Goal: Use online tool/utility: Utilize a website feature to perform a specific function

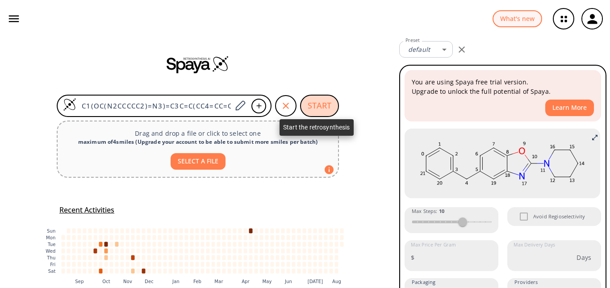
click at [304, 98] on button "START" at bounding box center [319, 106] width 39 height 22
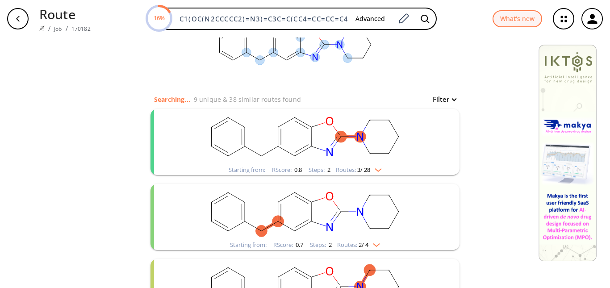
scroll to position [53, 0]
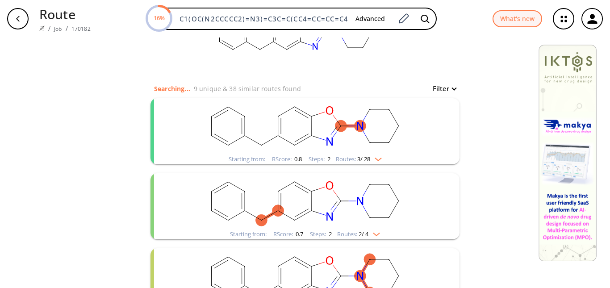
click at [373, 157] on img "clusters" at bounding box center [376, 157] width 12 height 7
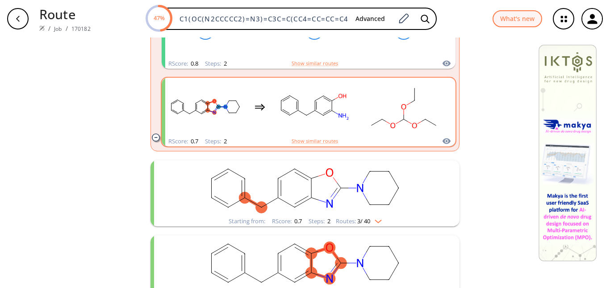
scroll to position [378, 0]
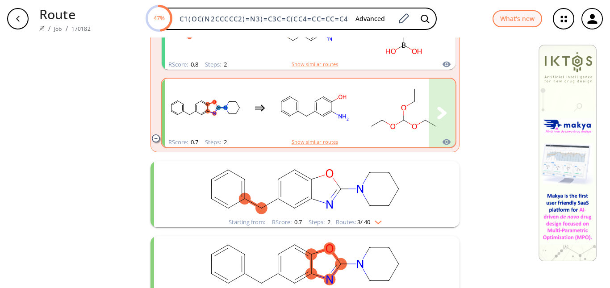
click at [281, 123] on rect "clusters" at bounding box center [314, 108] width 80 height 56
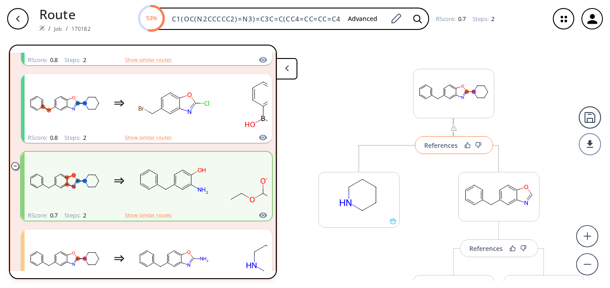
click at [434, 147] on div "References" at bounding box center [440, 145] width 33 height 6
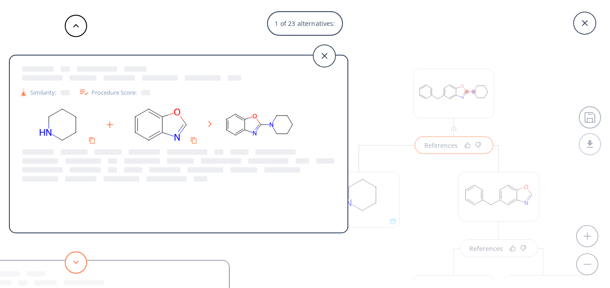
click at [79, 259] on button at bounding box center [76, 262] width 22 height 22
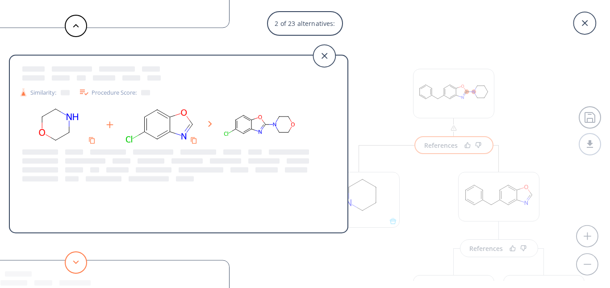
click at [79, 259] on button at bounding box center [76, 262] width 22 height 22
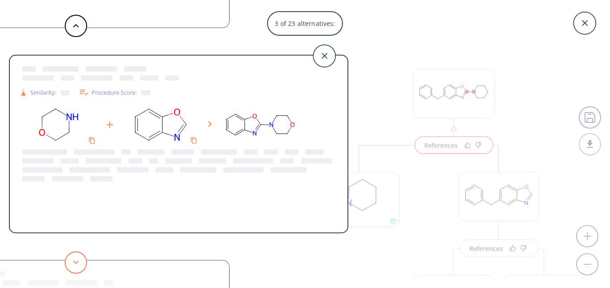
click at [79, 259] on button at bounding box center [76, 262] width 22 height 22
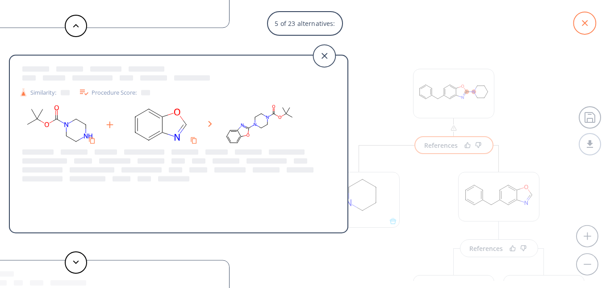
click at [591, 24] on icon at bounding box center [584, 23] width 22 height 22
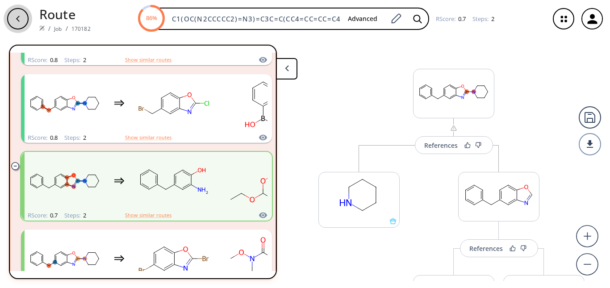
click at [23, 24] on div "button" at bounding box center [17, 18] width 21 height 21
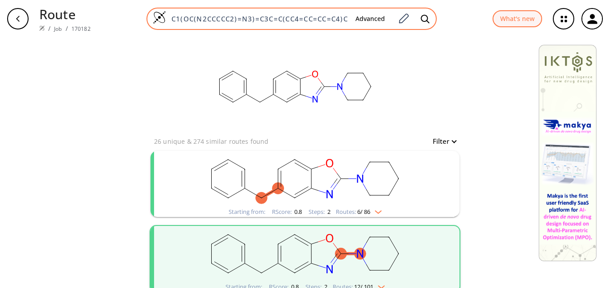
click at [301, 14] on input "C1(OC(N2CCCCC2)=N3)=C3C=C(CC4=CC=CC=C4)C=C1" at bounding box center [257, 18] width 182 height 9
paste input "O=C(OC)C1=CC2=C(OC(N3CCCCC3)=N2"
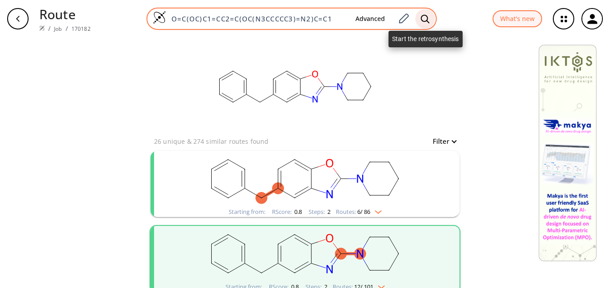
type input "O=C(OC)C1=CC2=C(OC(N3CCCCC3)=N2)C=C1"
click at [422, 21] on icon at bounding box center [425, 18] width 8 height 8
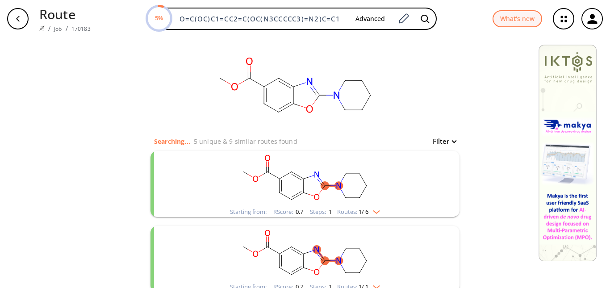
click at [383, 208] on div "Starting from: RScore : 0.7 Steps : 1 Routes: 1 / 6" at bounding box center [304, 212] width 163 height 10
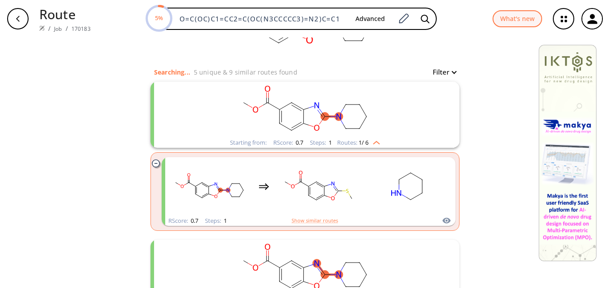
scroll to position [70, 0]
click at [383, 208] on rect "clusters" at bounding box center [407, 186] width 80 height 56
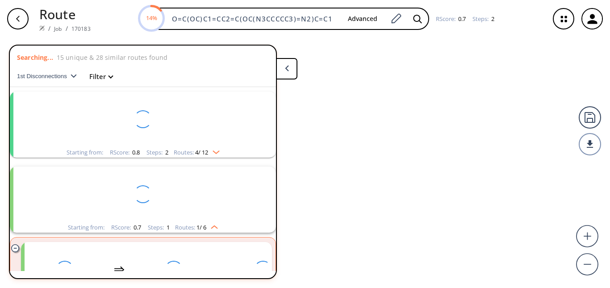
scroll to position [21, 0]
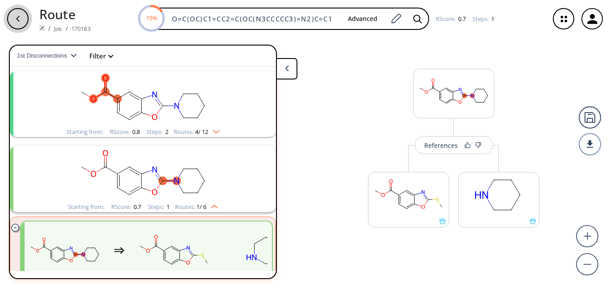
click at [21, 23] on div "button" at bounding box center [17, 18] width 21 height 21
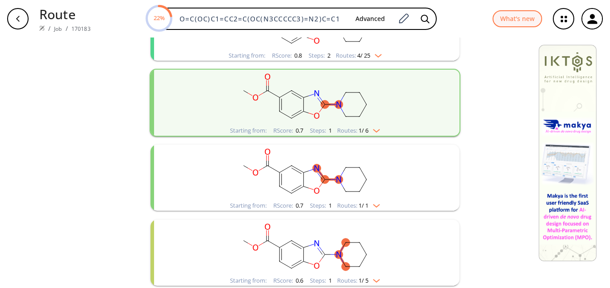
scroll to position [157, 0]
click at [372, 135] on div "Starting from: RScore : 0.7 Steps : 1 Routes: 1 / 6" at bounding box center [305, 102] width 311 height 68
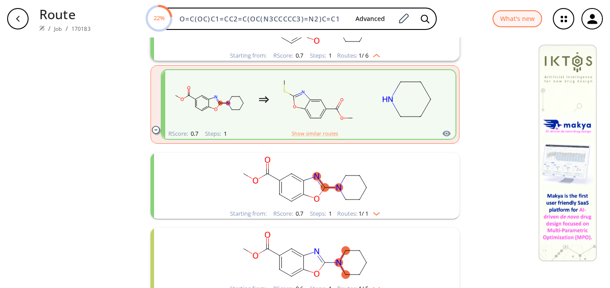
scroll to position [233, 0]
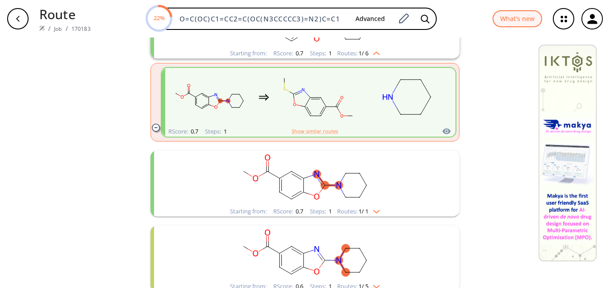
click at [373, 208] on img "clusters" at bounding box center [374, 209] width 12 height 7
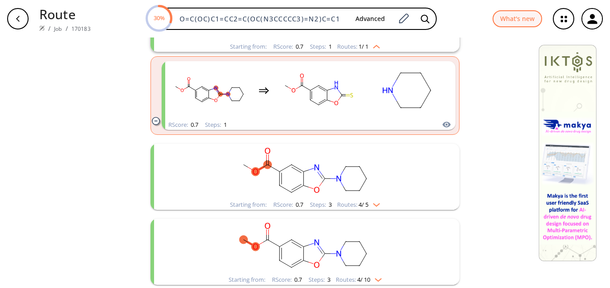
scroll to position [399, 0]
click at [396, 201] on div "Starting from: RScore : 0.7 Steps : 3 Routes: 4 / 5" at bounding box center [304, 176] width 309 height 66
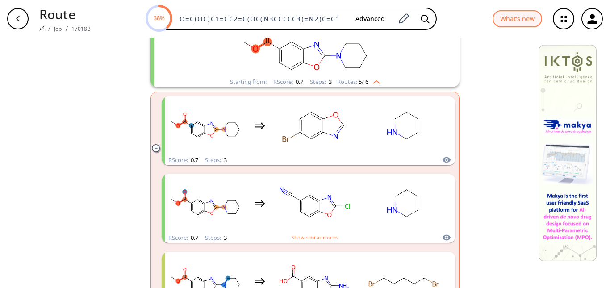
scroll to position [681, 0]
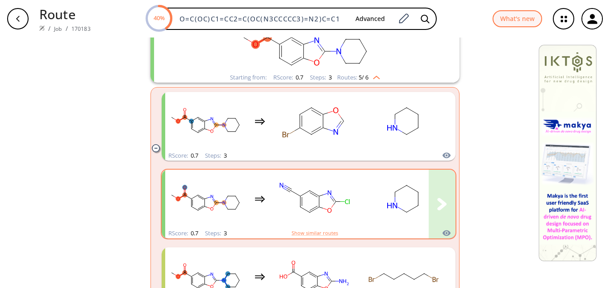
click at [357, 219] on div "clusters" at bounding box center [349, 199] width 368 height 58
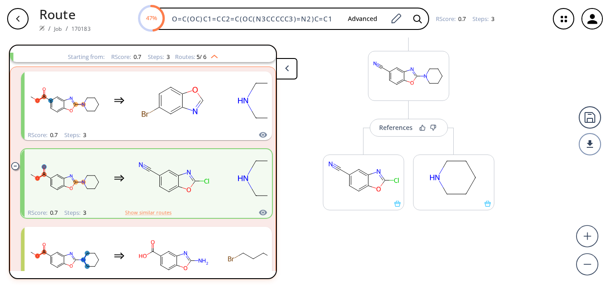
scroll to position [225, 0]
click at [376, 189] on ellipse at bounding box center [378, 188] width 7 height 7
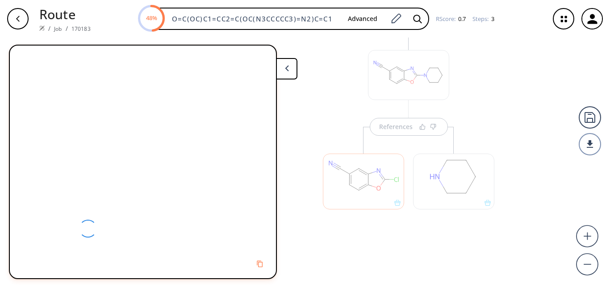
scroll to position [0, 0]
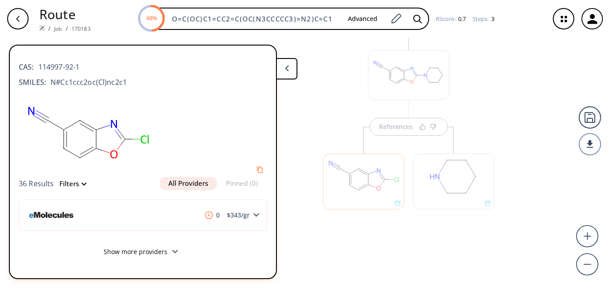
click at [173, 247] on button "Show more providers" at bounding box center [143, 252] width 248 height 21
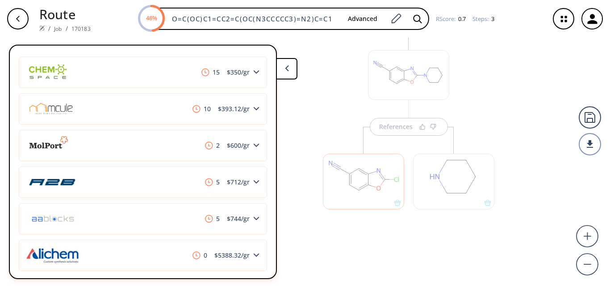
scroll to position [175, 0]
click at [176, 194] on div "5 $ 712 /gr" at bounding box center [143, 181] width 248 height 31
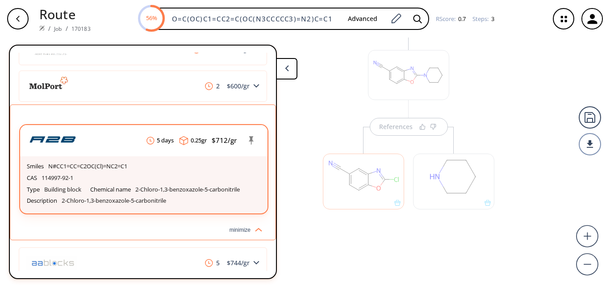
scroll to position [235, 0]
click at [197, 195] on div "Chemical name 2-Chloro-1,3-benzoxazole-5-carbonitrile" at bounding box center [165, 189] width 150 height 12
